Goal: Navigation & Orientation: Find specific page/section

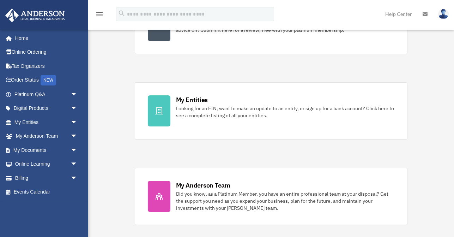
scroll to position [195, 0]
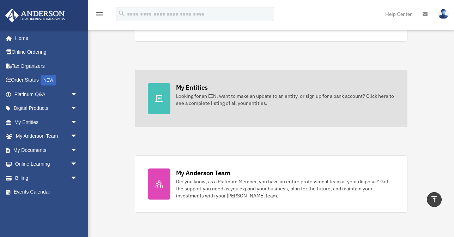
click at [200, 109] on link "My Entities Looking for an EIN, want to make an update to an entity, or sign up…" at bounding box center [271, 98] width 273 height 57
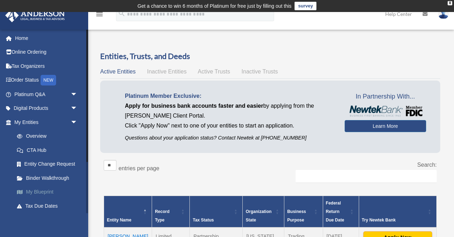
click at [42, 189] on link "My Blueprint" at bounding box center [49, 192] width 78 height 14
